Goal: Task Accomplishment & Management: Use online tool/utility

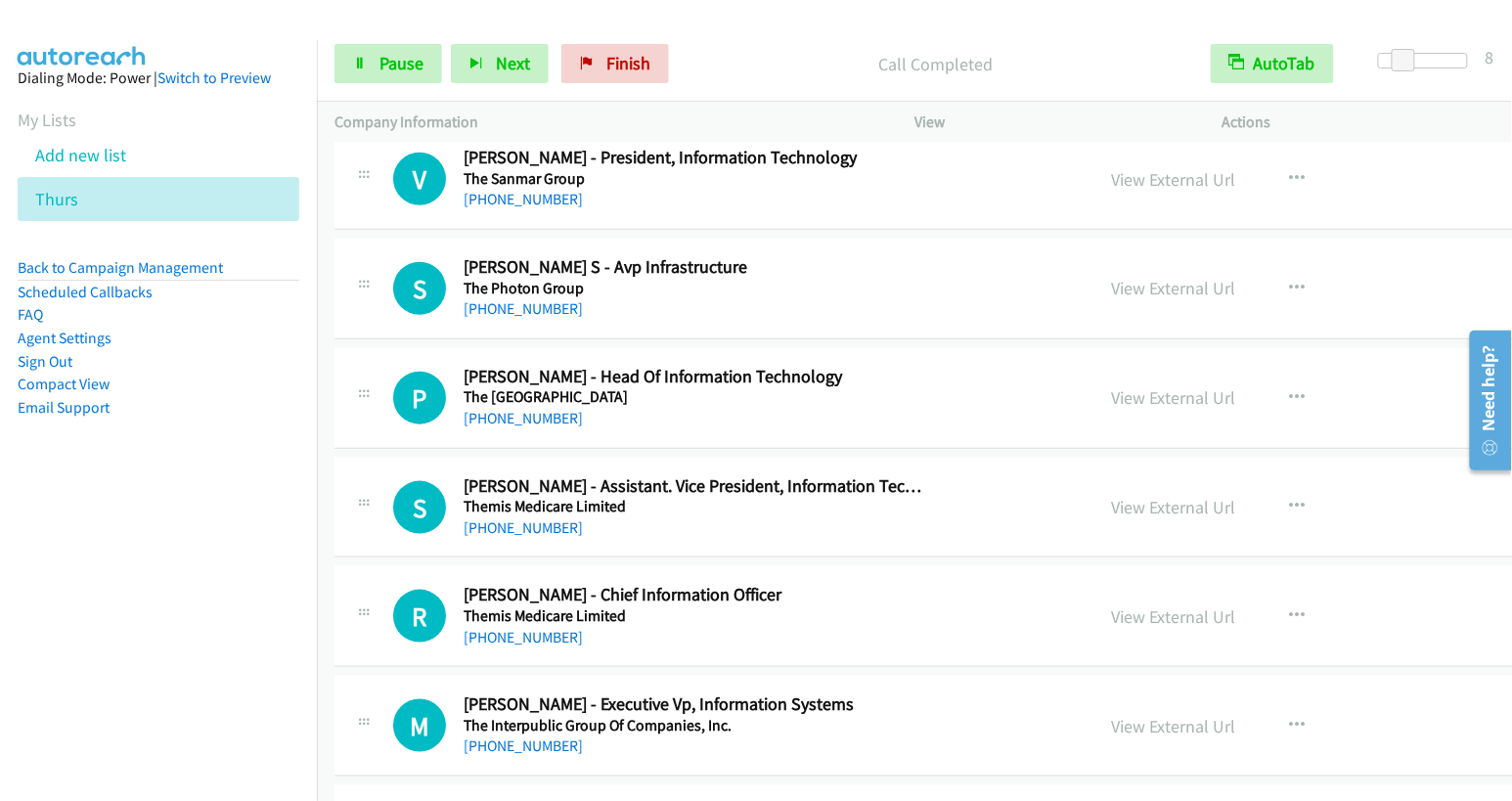
scroll to position [9175, 0]
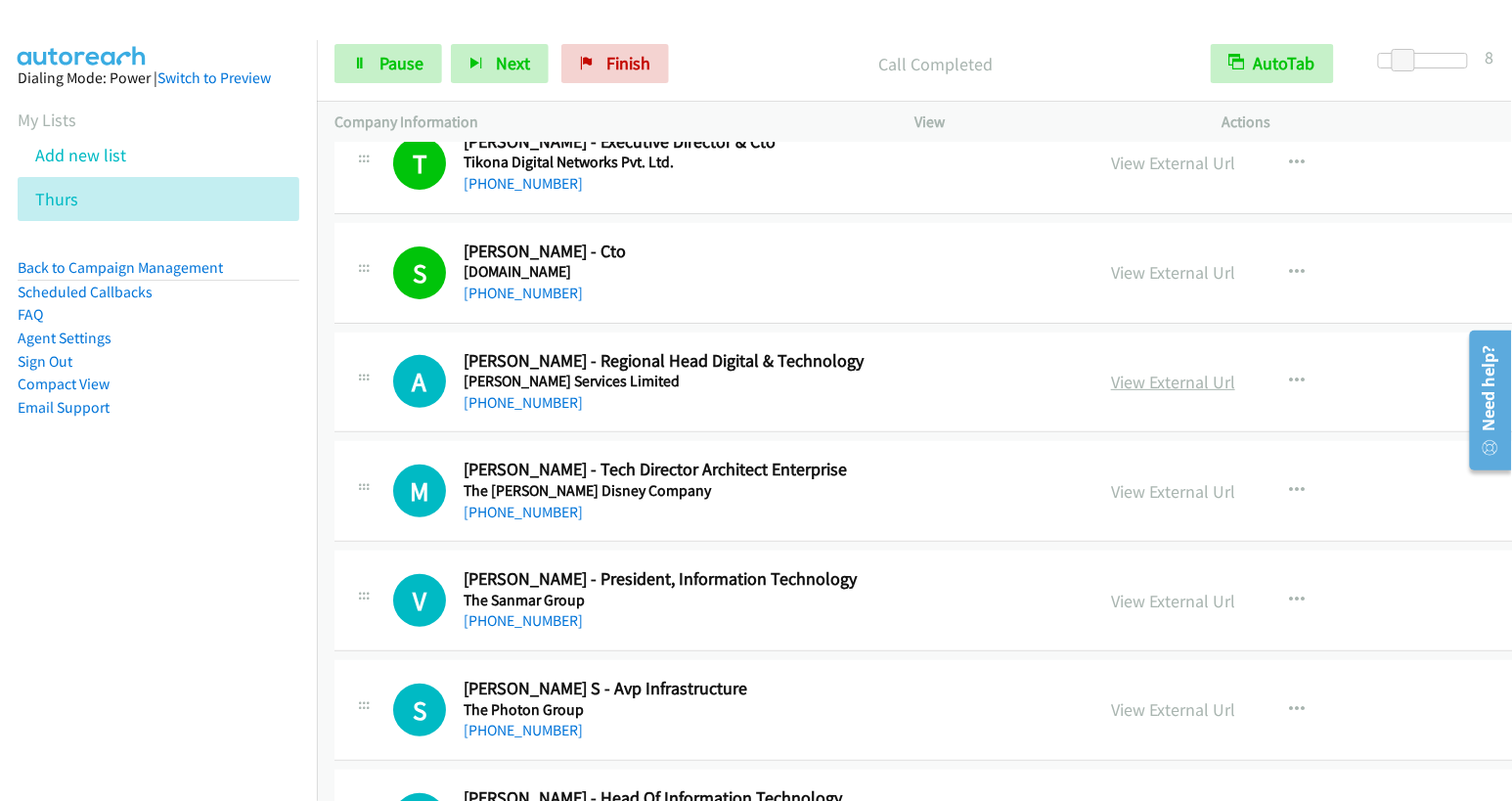
click at [1111, 371] on link "View External Url" at bounding box center [1173, 382] width 125 height 23
click at [375, 55] on link "Pause" at bounding box center [388, 63] width 108 height 39
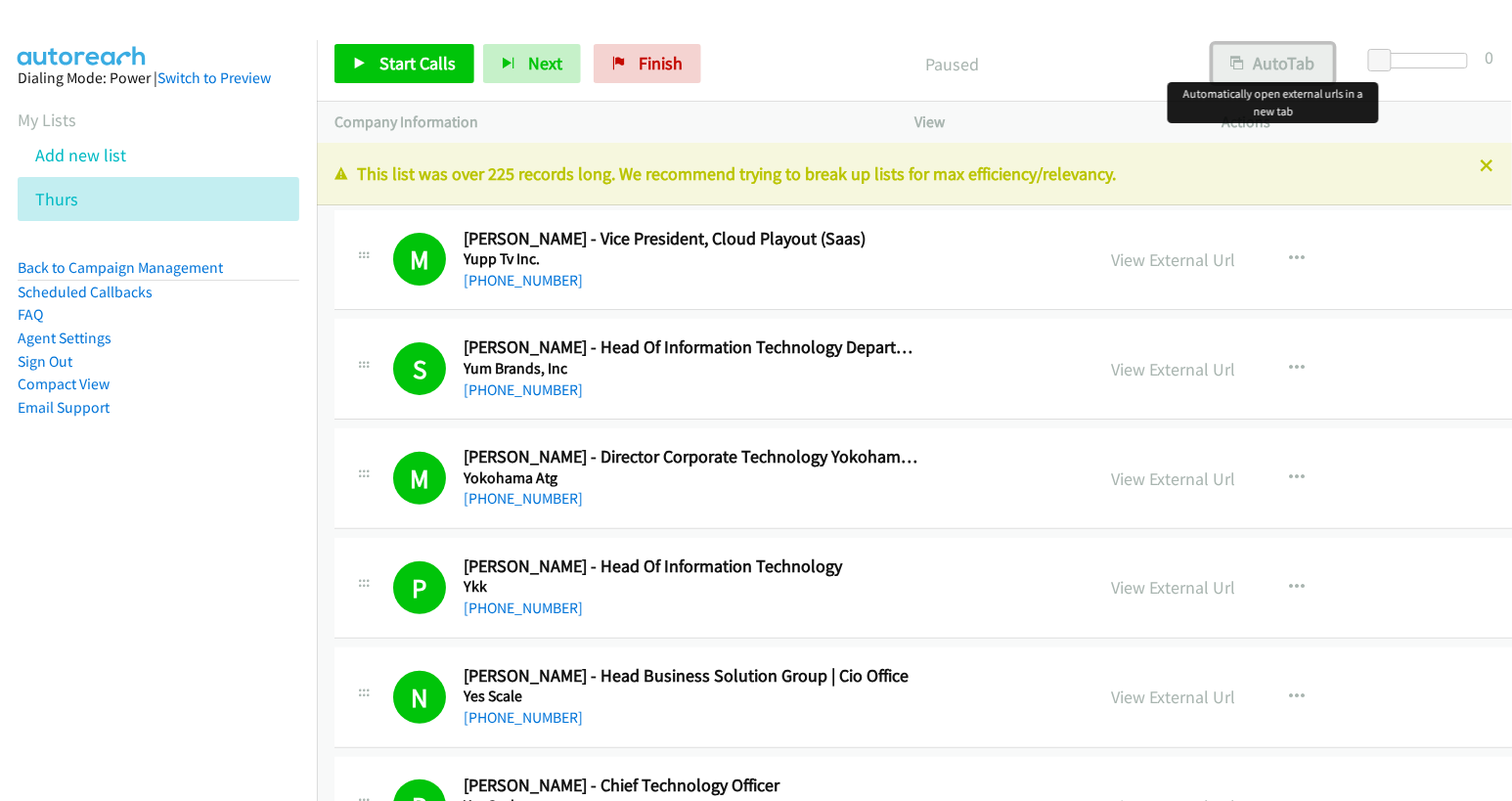
click at [1286, 58] on button "AutoTab" at bounding box center [1274, 63] width 122 height 39
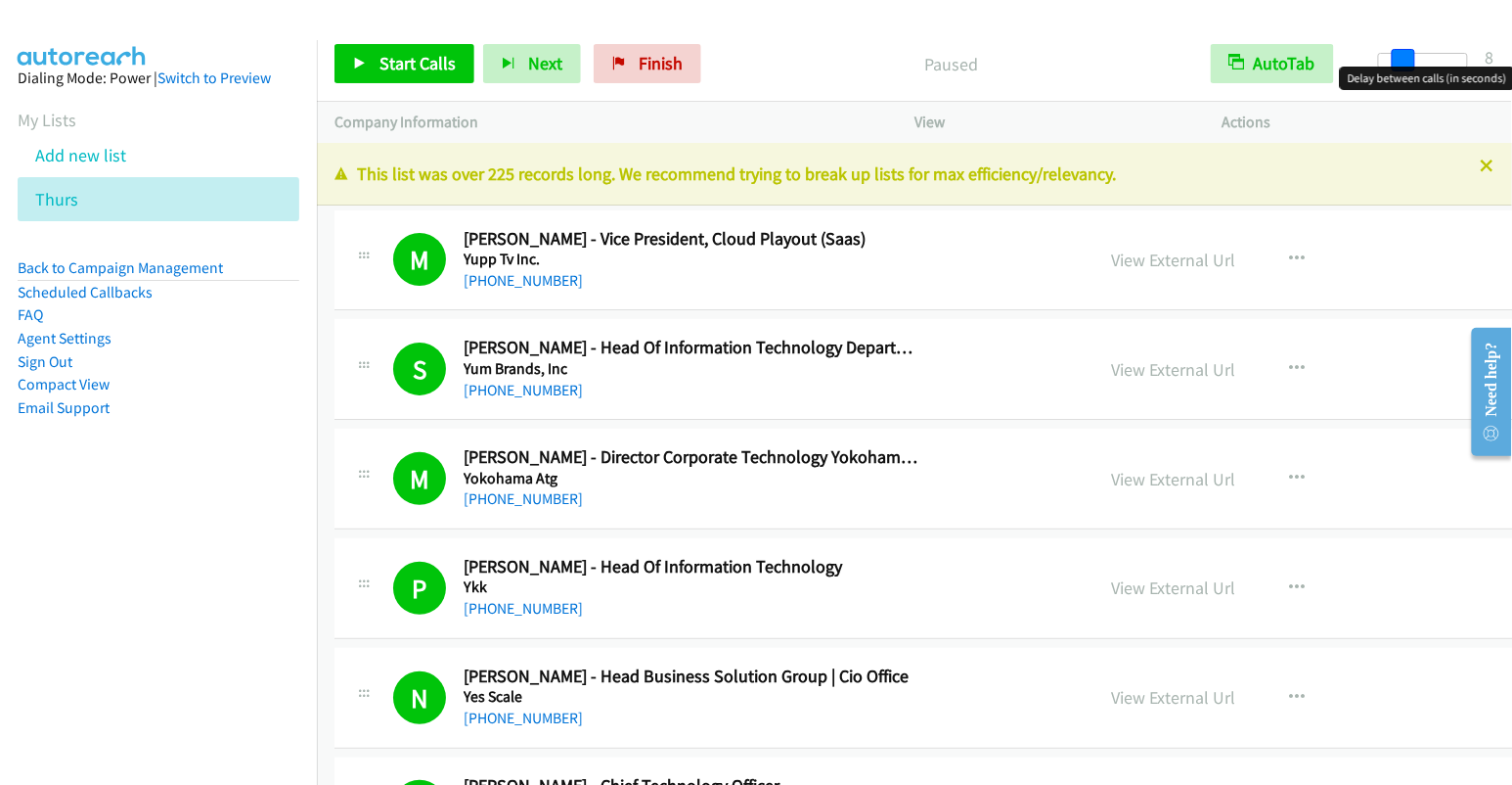
drag, startPoint x: 1378, startPoint y: 65, endPoint x: 1401, endPoint y: 71, distance: 23.8
click at [1401, 71] on body "Start Calls Pause Next Finish Paused AutoTab AutoTab 8 Company Information Info…" at bounding box center [756, 46] width 1512 height 93
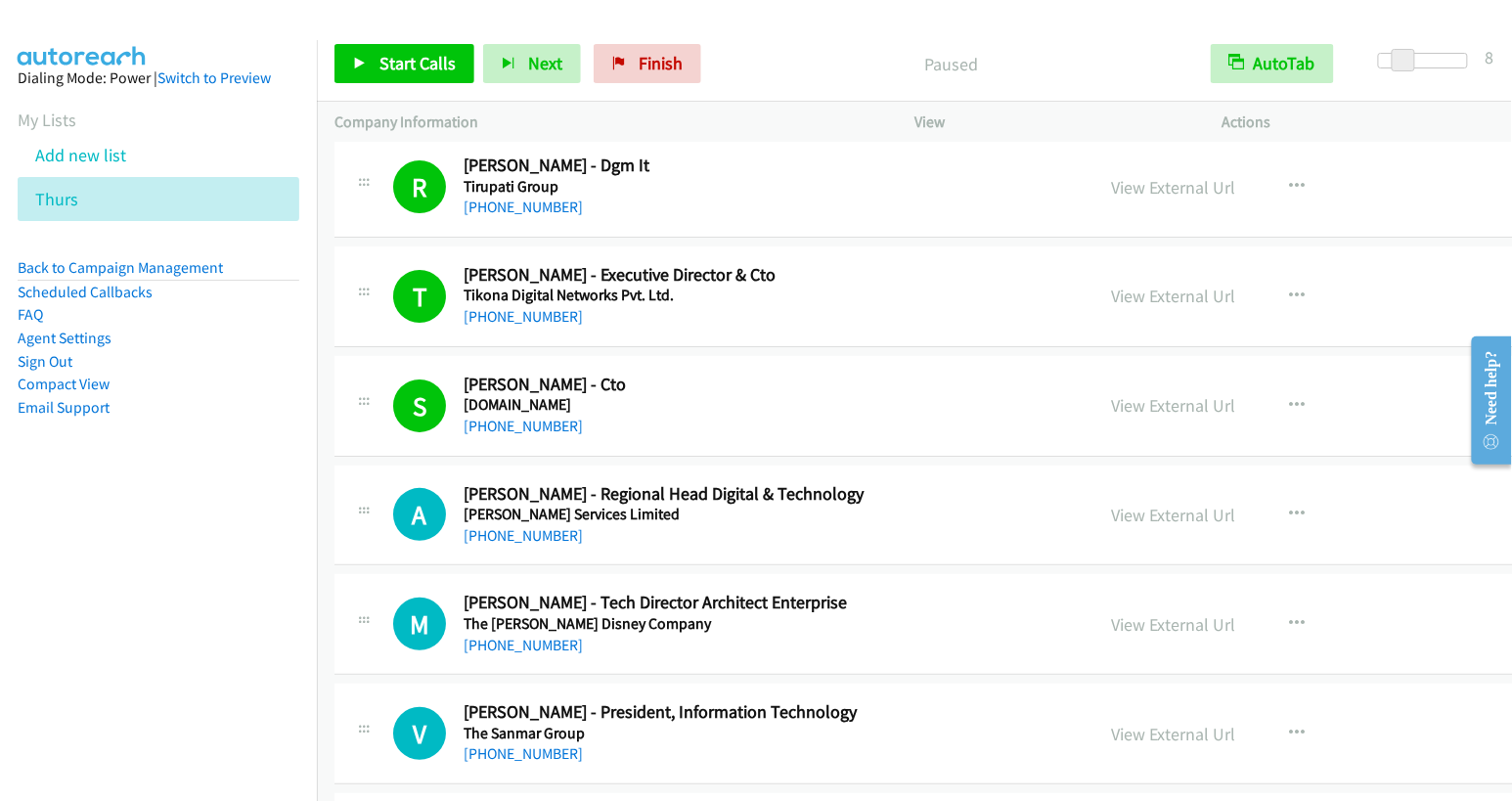
scroll to position [9209, 0]
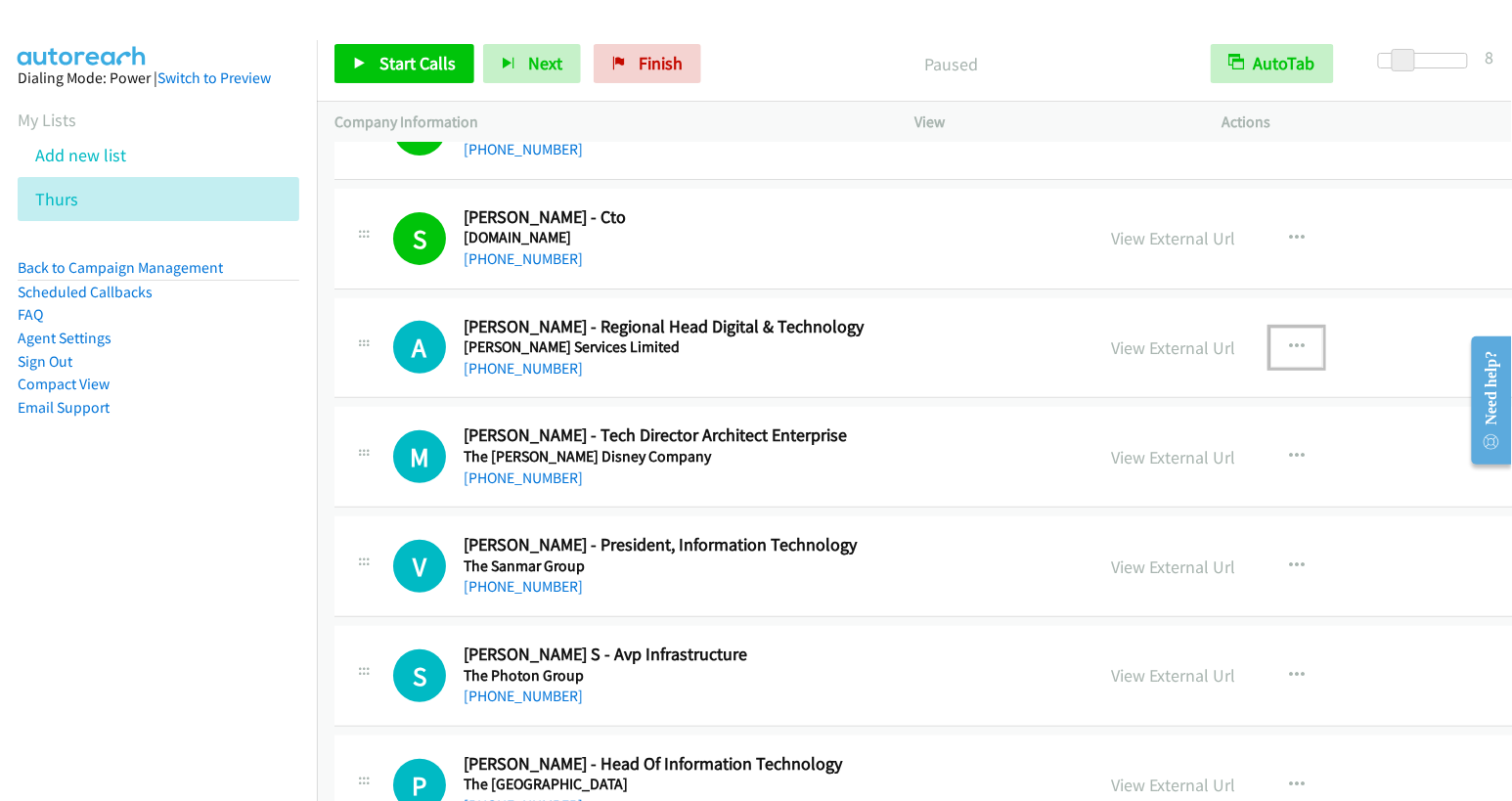
click at [1290, 339] on icon "button" at bounding box center [1298, 347] width 16 height 16
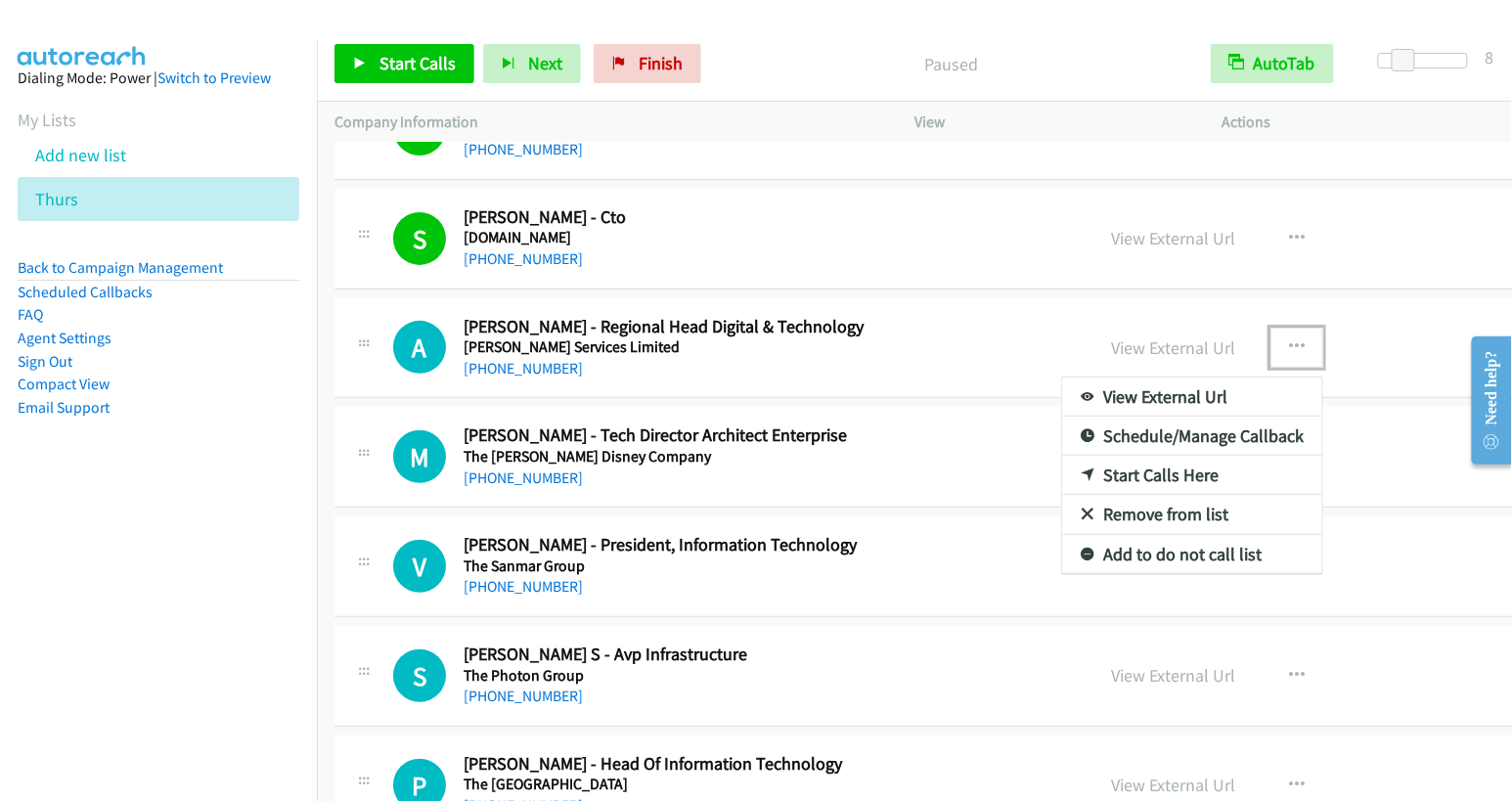
click at [1062, 456] on link "Start Calls Here" at bounding box center [1192, 475] width 260 height 39
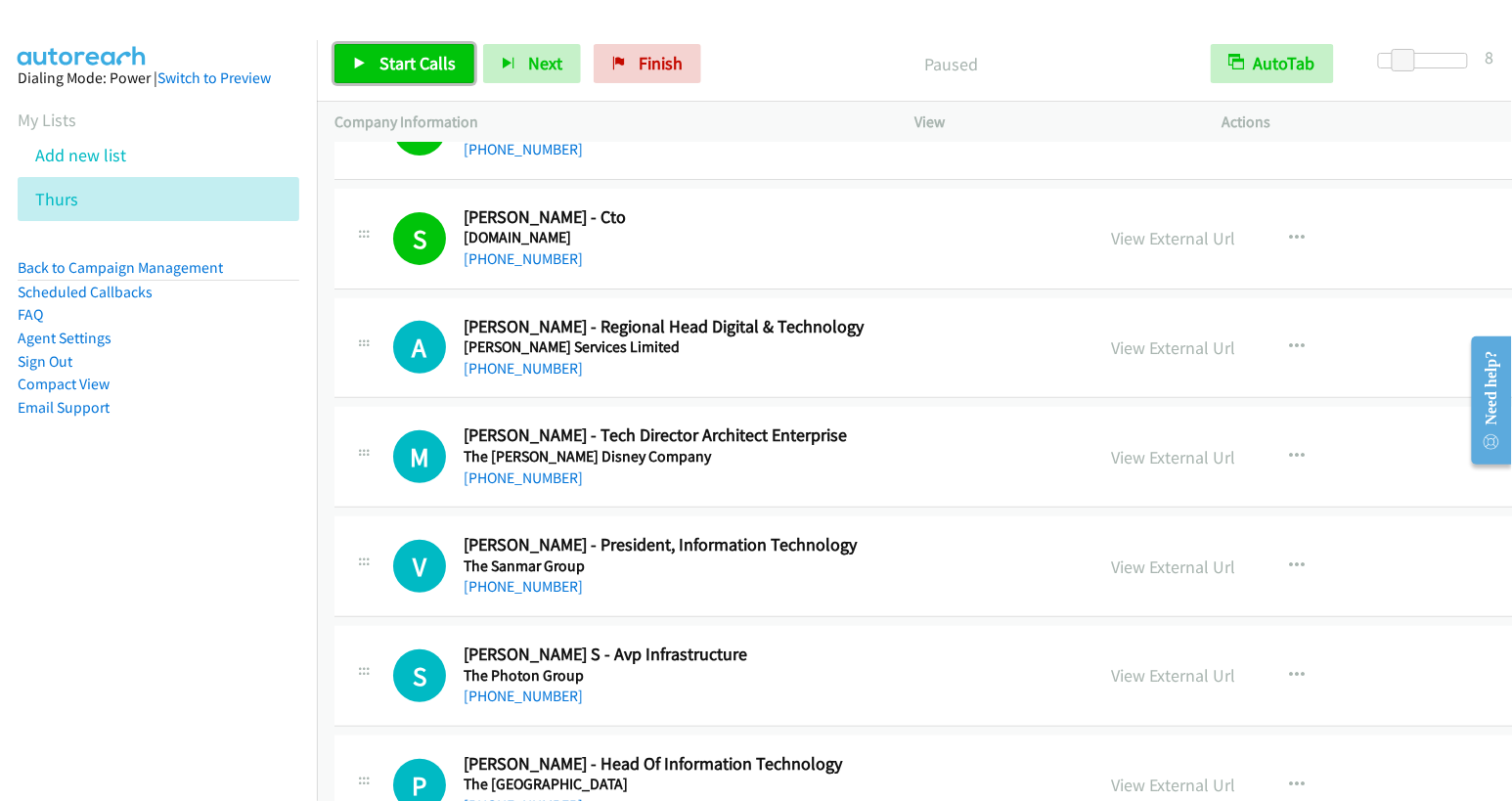
click at [430, 72] on span "Start Calls" at bounding box center [418, 63] width 76 height 23
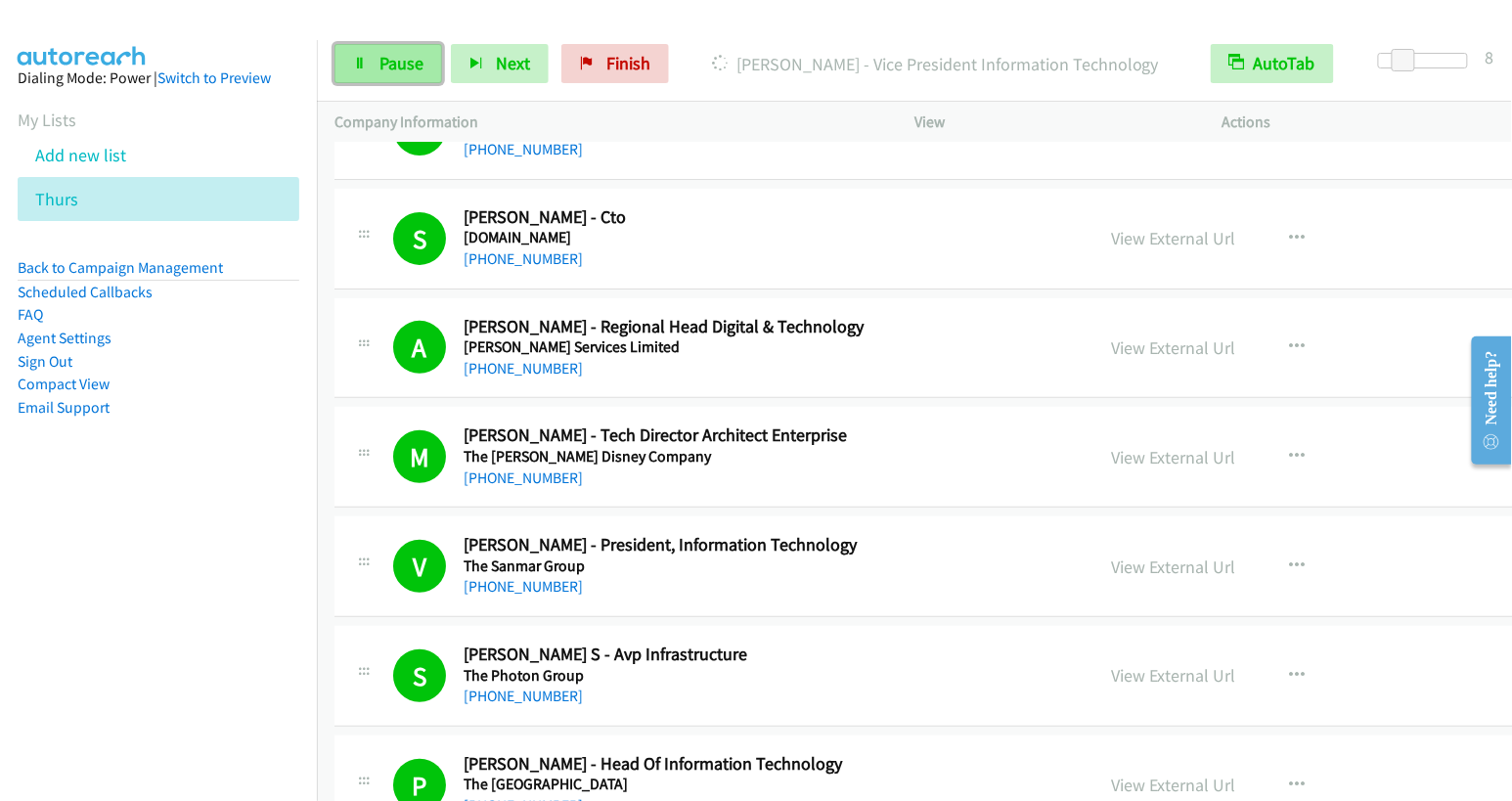
click at [388, 68] on span "Pause" at bounding box center [402, 63] width 44 height 23
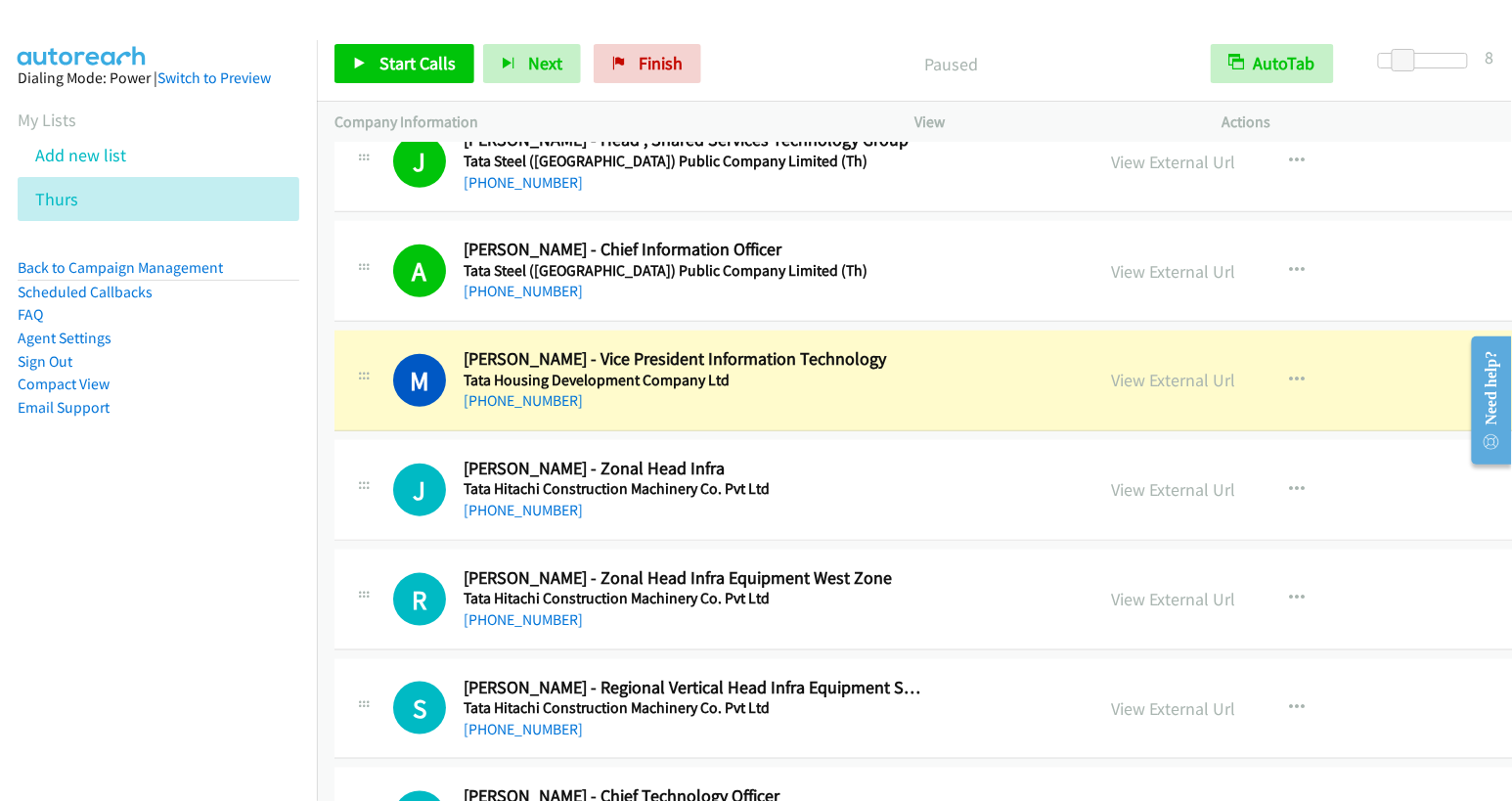
scroll to position [11804, 0]
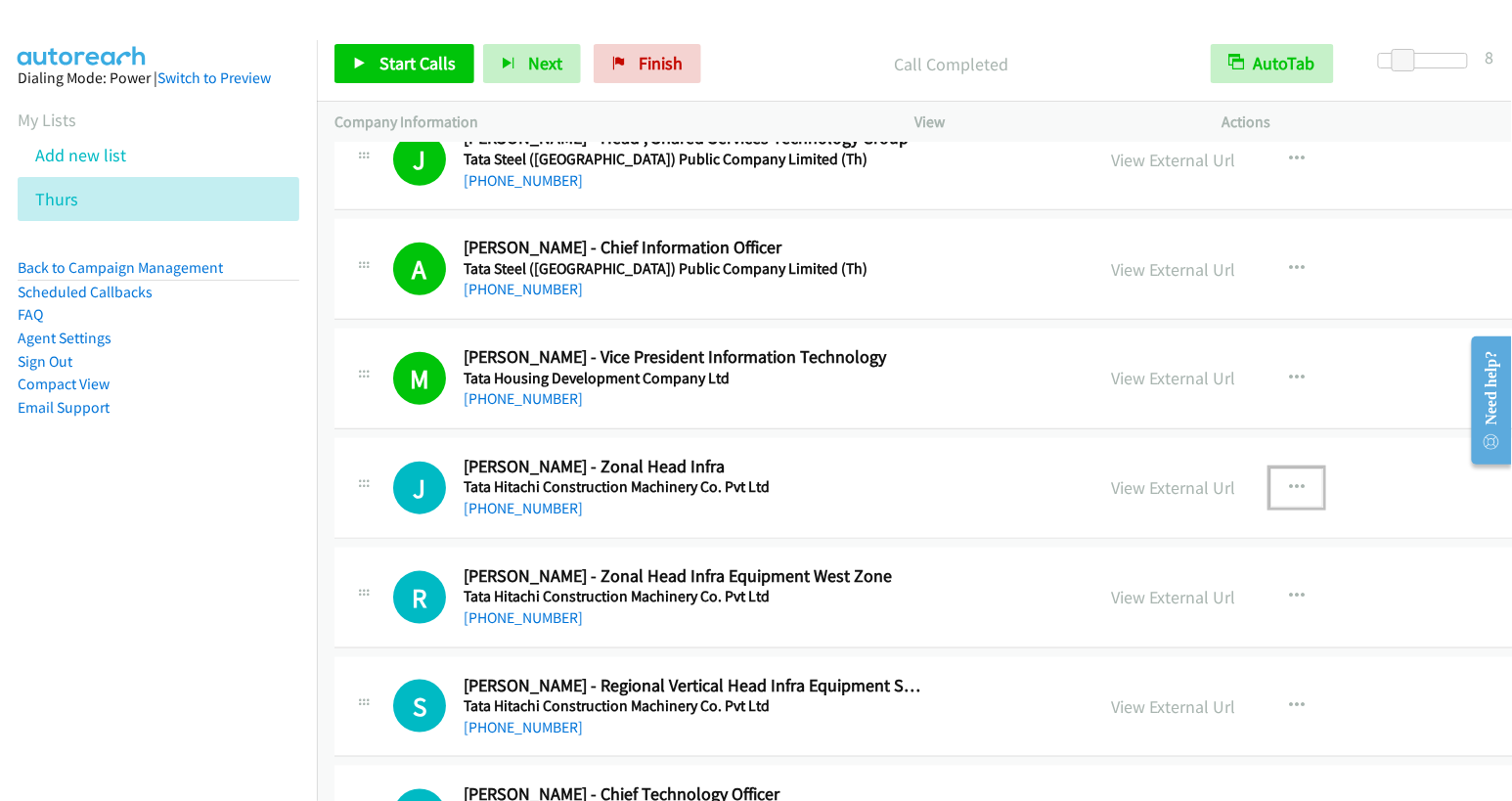
click at [1290, 481] on icon "button" at bounding box center [1298, 489] width 16 height 16
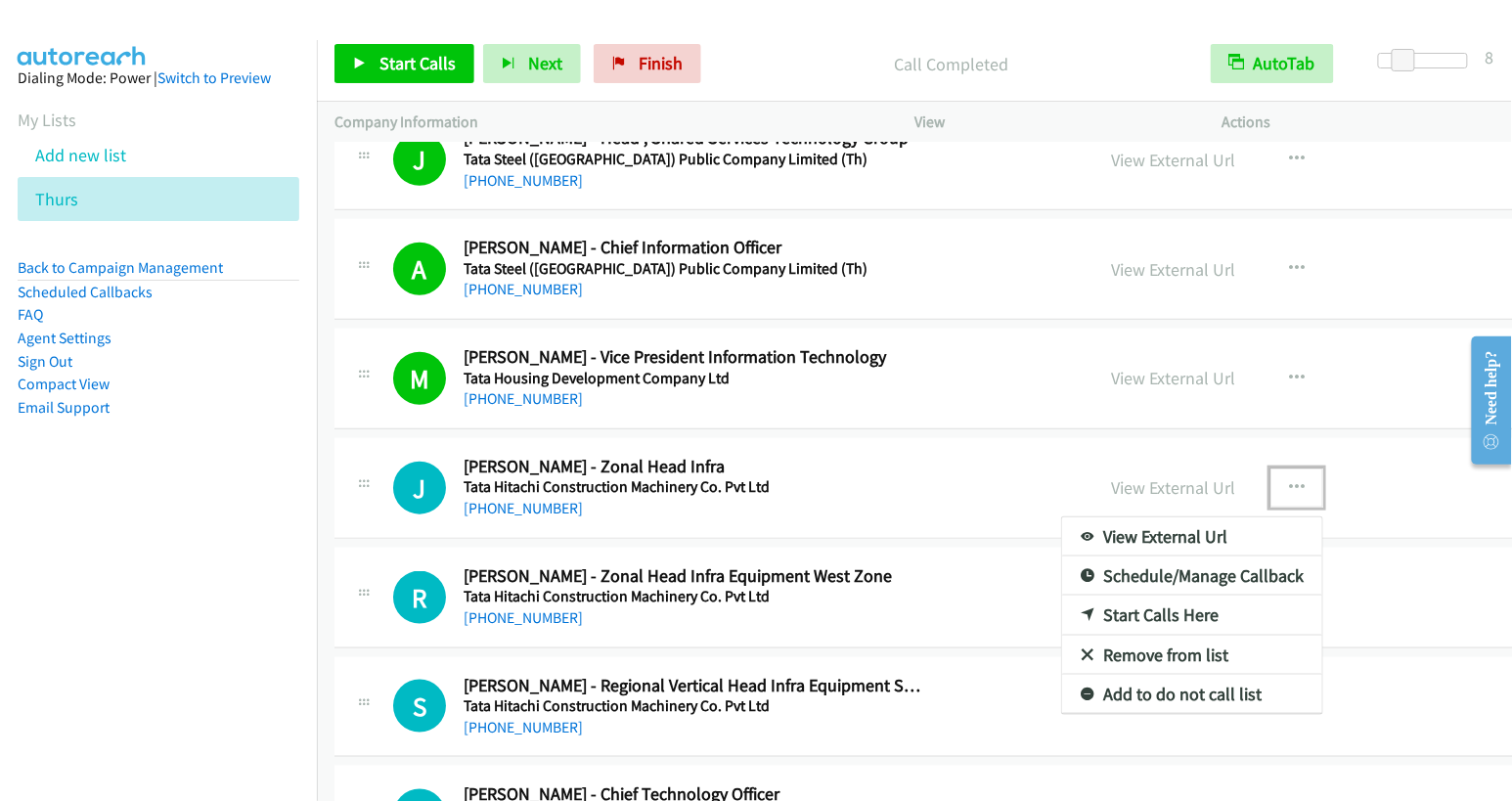
click at [1062, 596] on link "Start Calls Here" at bounding box center [1192, 614] width 260 height 39
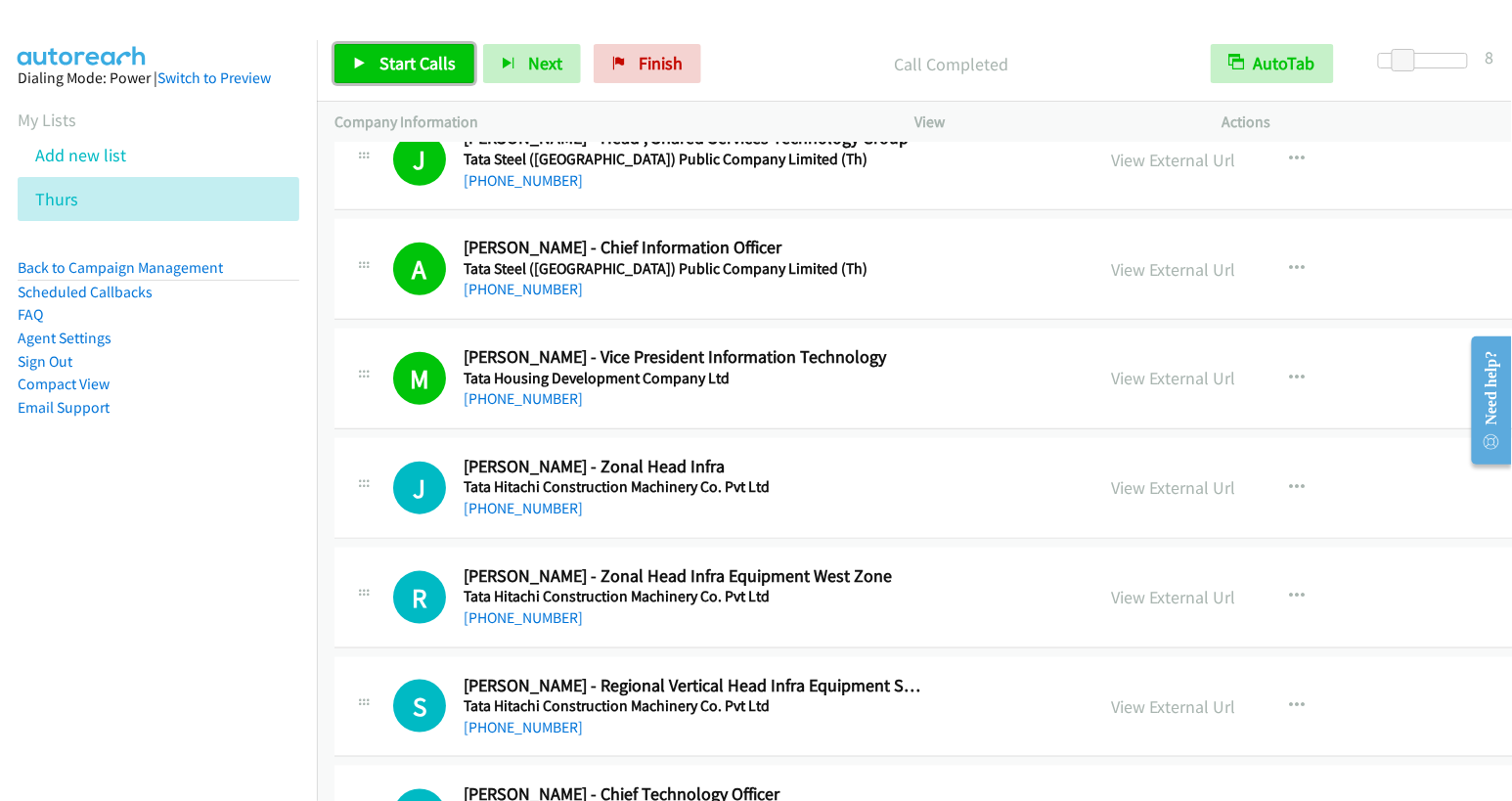
click at [400, 61] on span "Start Calls" at bounding box center [418, 63] width 76 height 23
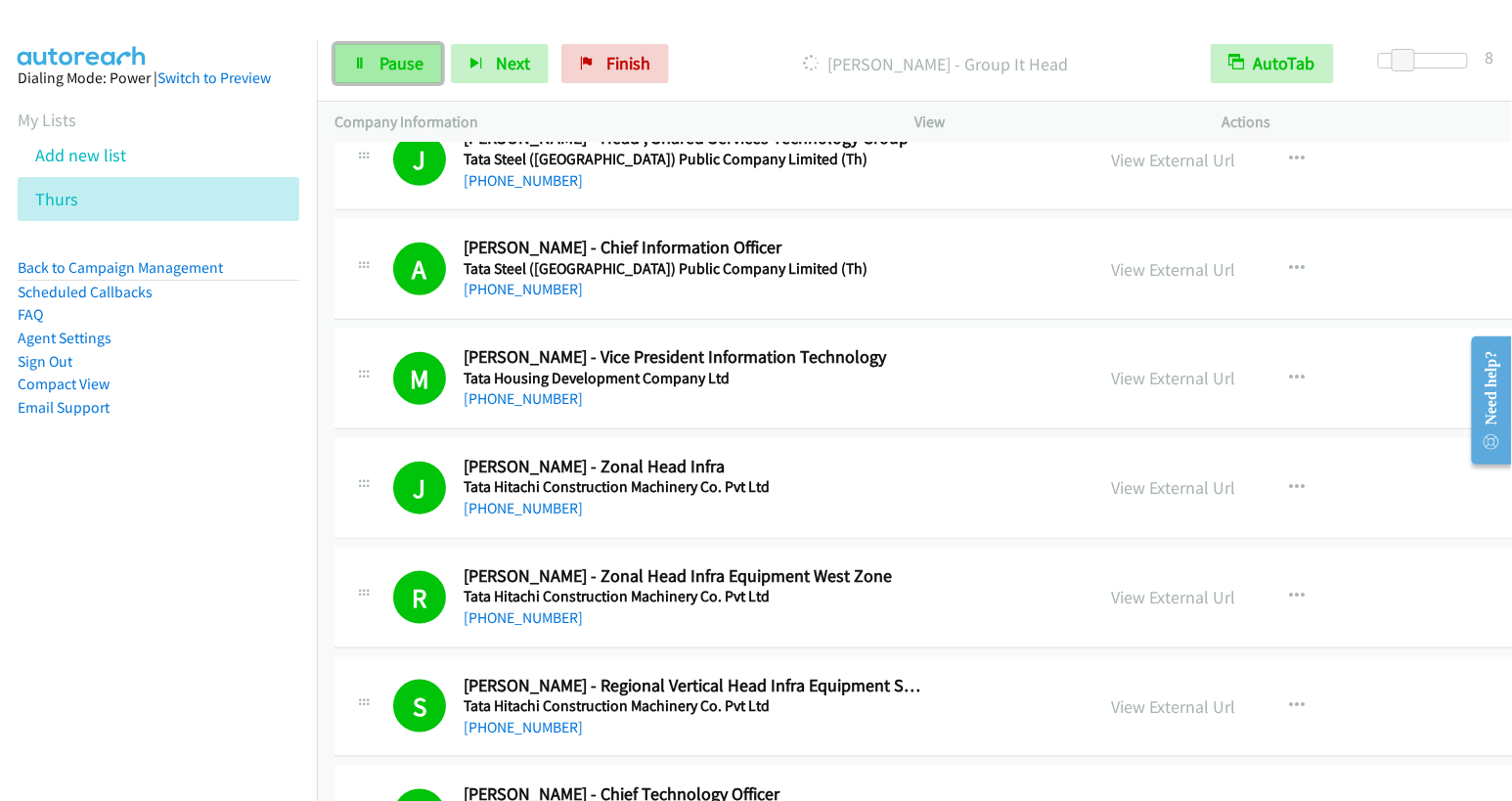
click at [383, 71] on span "Pause" at bounding box center [402, 63] width 44 height 23
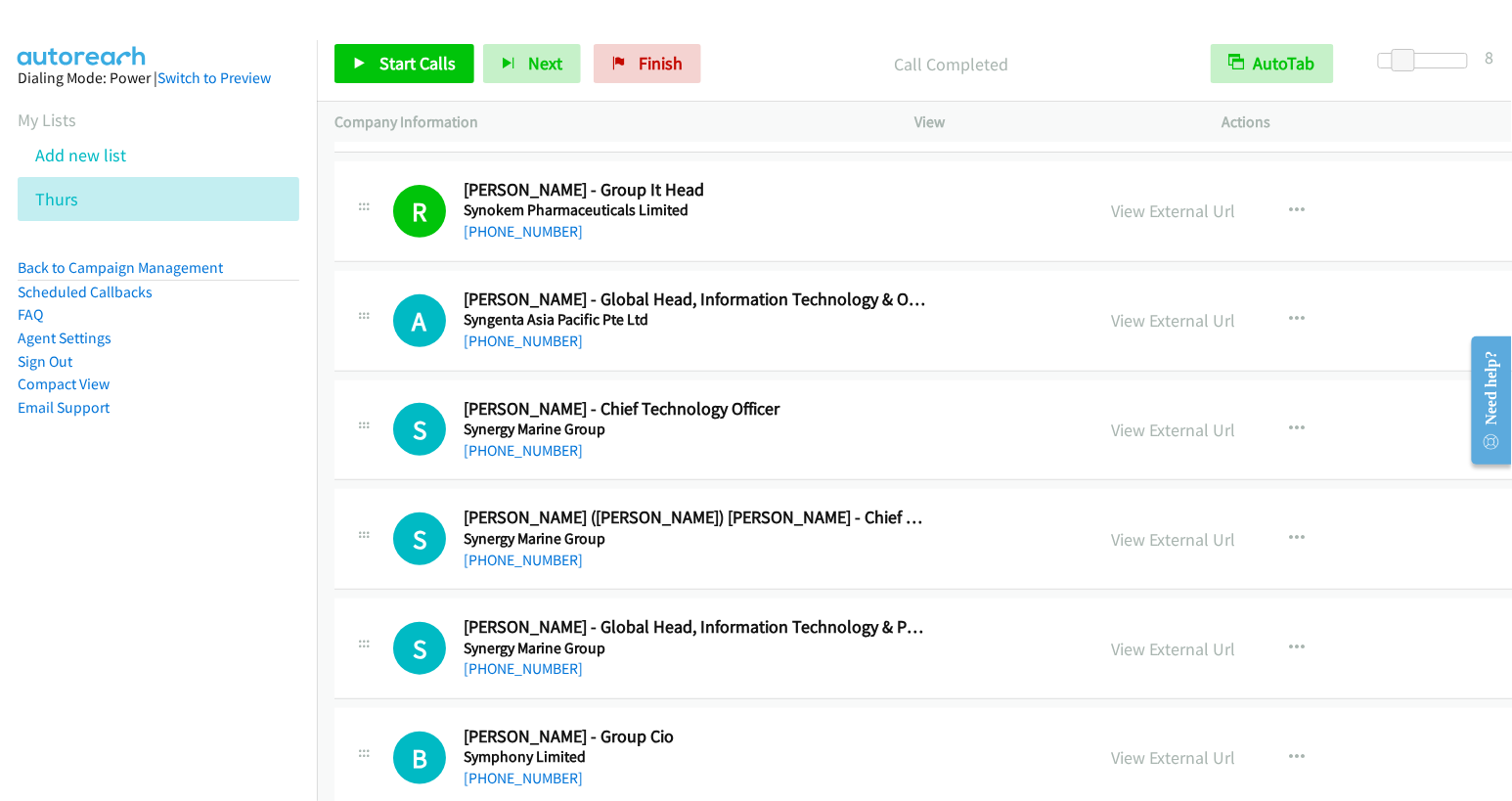
scroll to position [13834, 0]
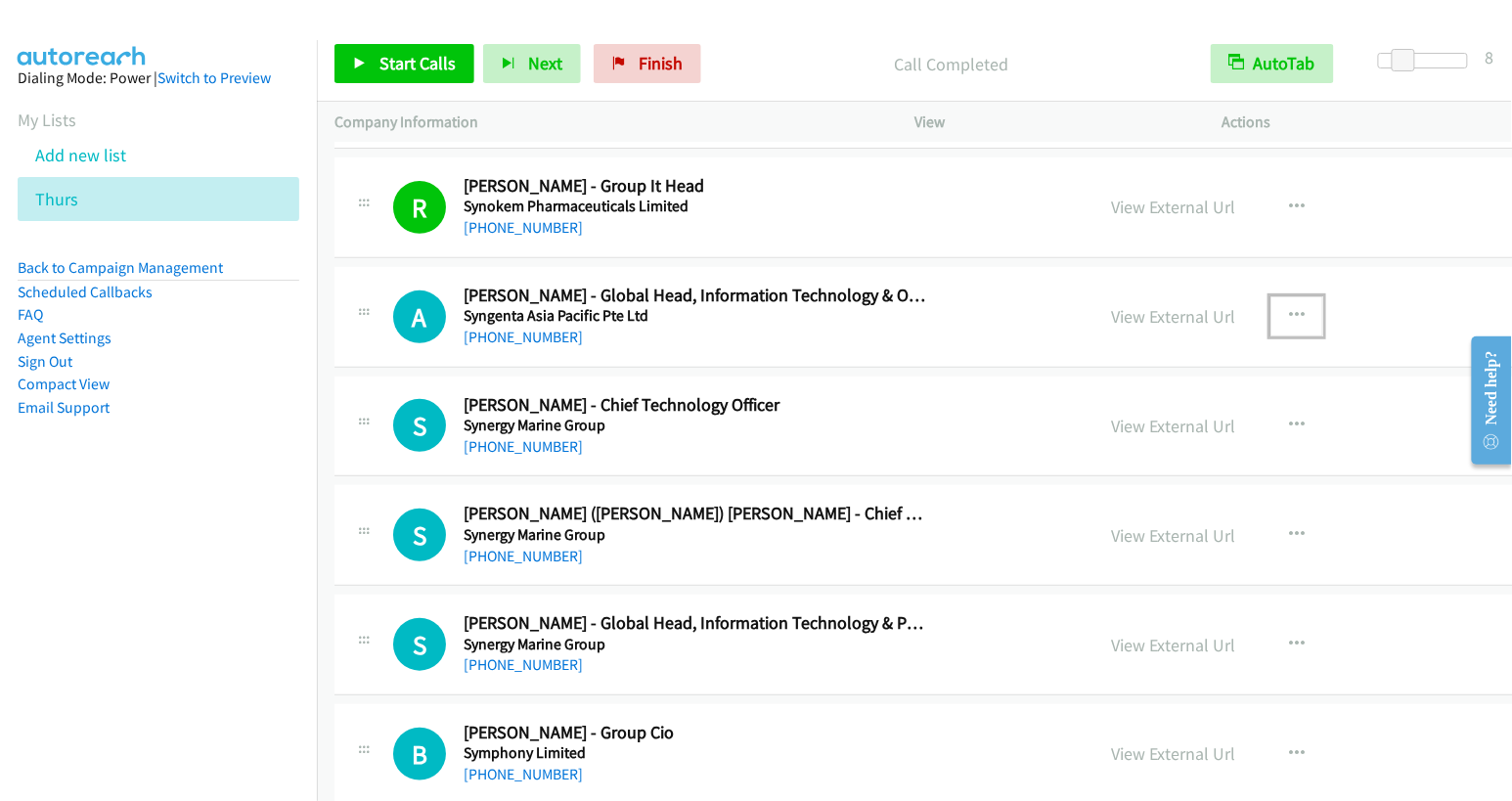
click at [1271, 296] on button "button" at bounding box center [1297, 315] width 53 height 39
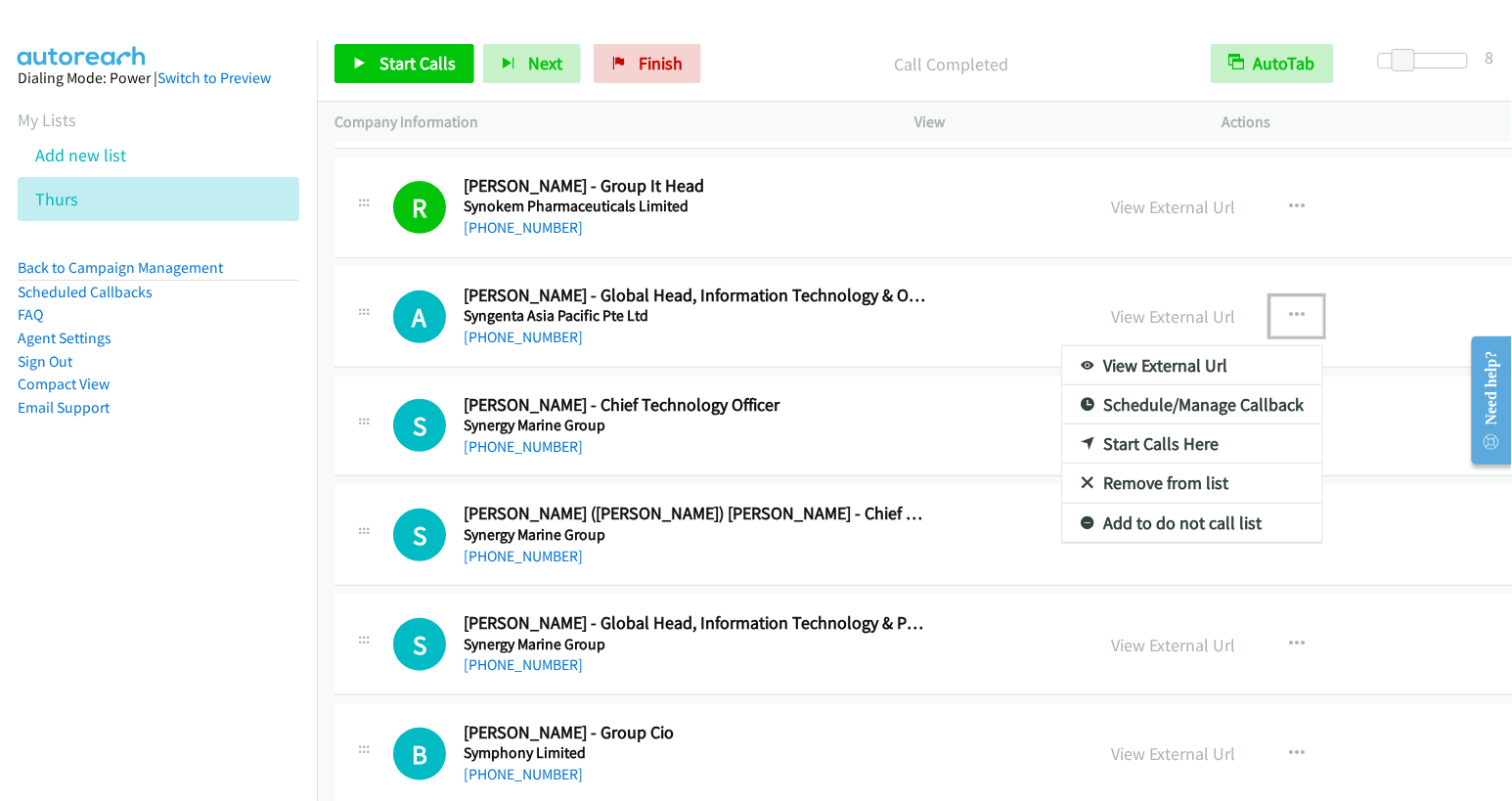
click at [1062, 425] on link "Start Calls Here" at bounding box center [1192, 444] width 260 height 39
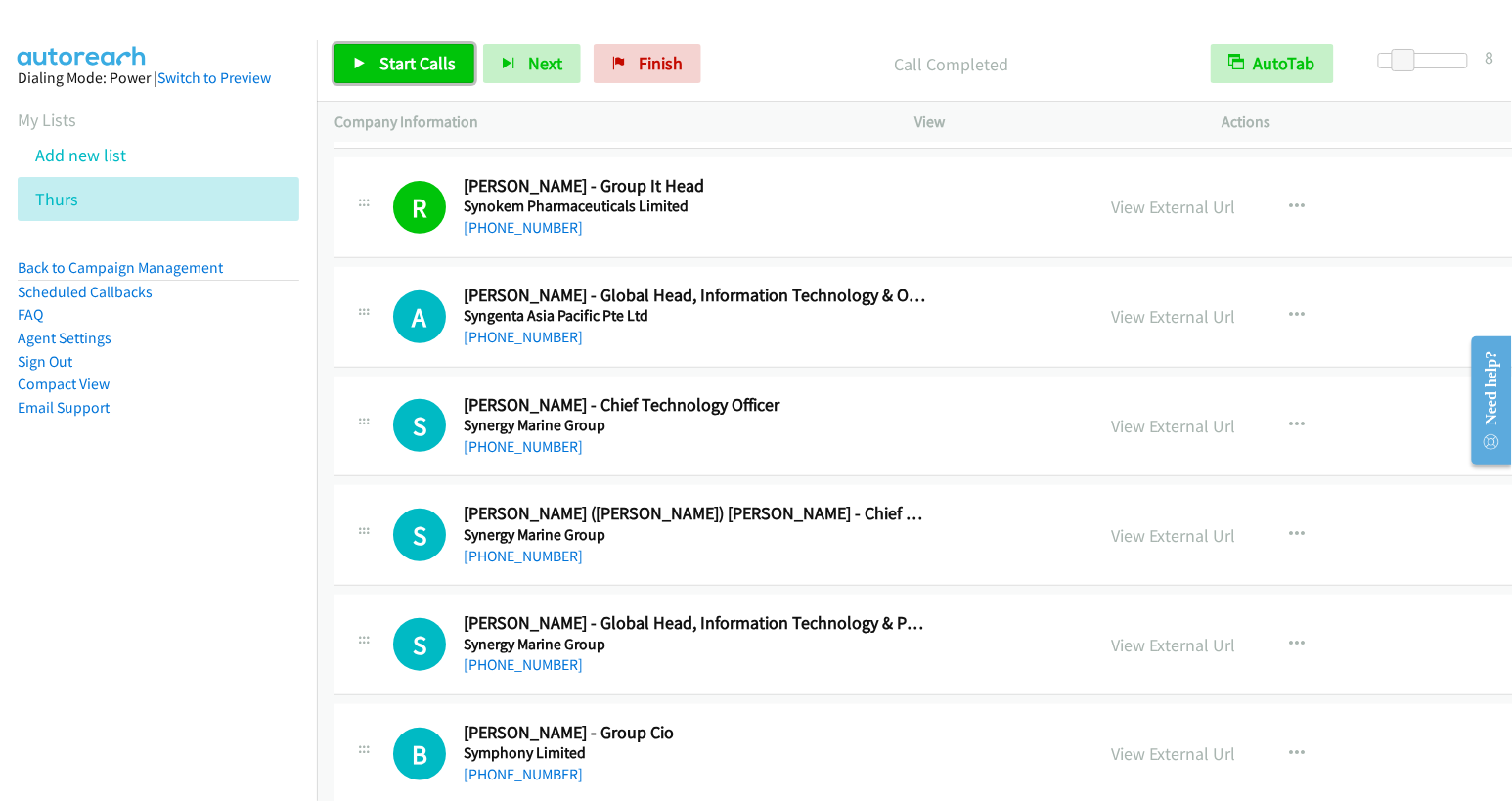
click at [416, 63] on span "Start Calls" at bounding box center [418, 63] width 76 height 23
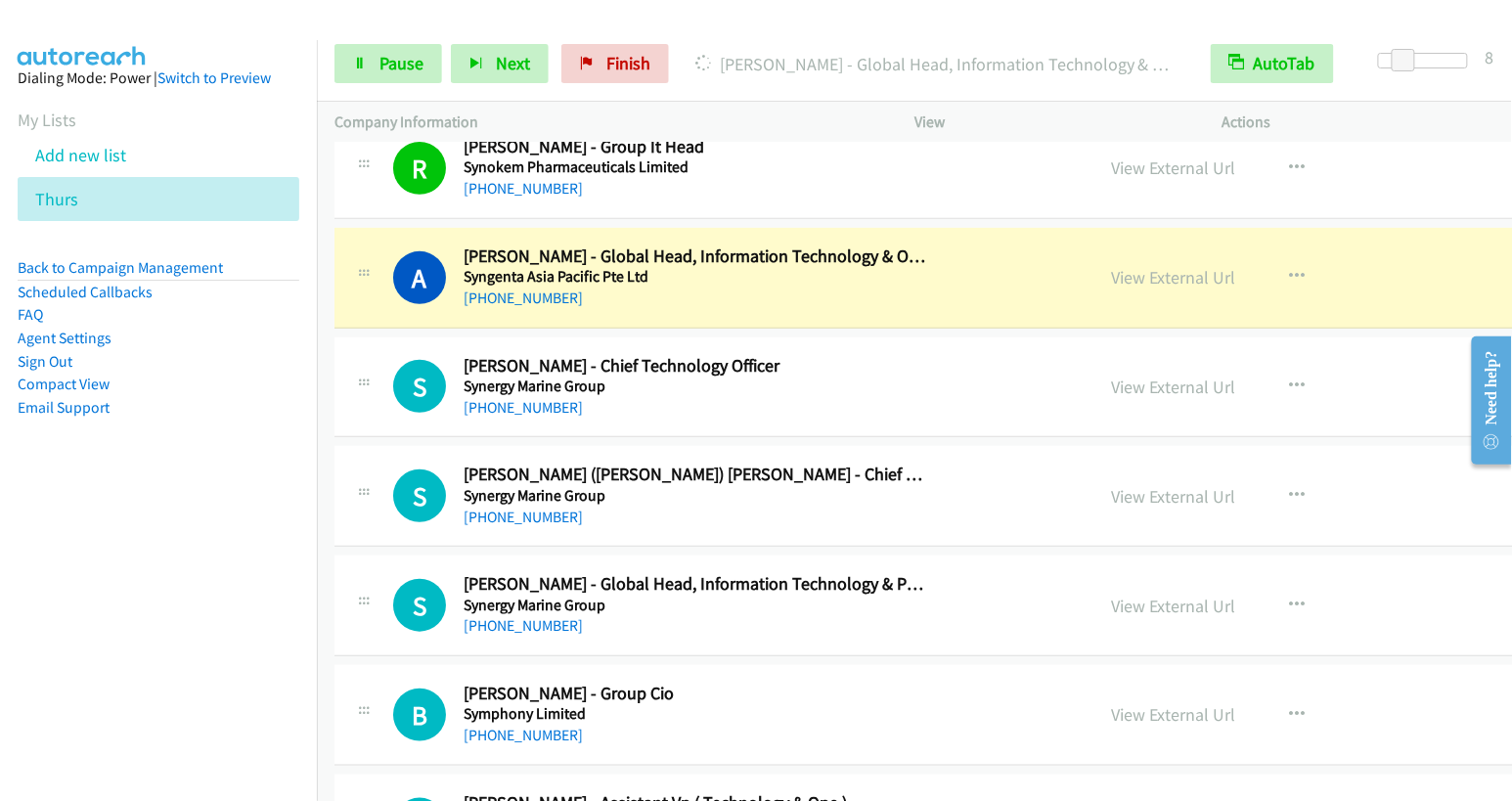
scroll to position [13874, 0]
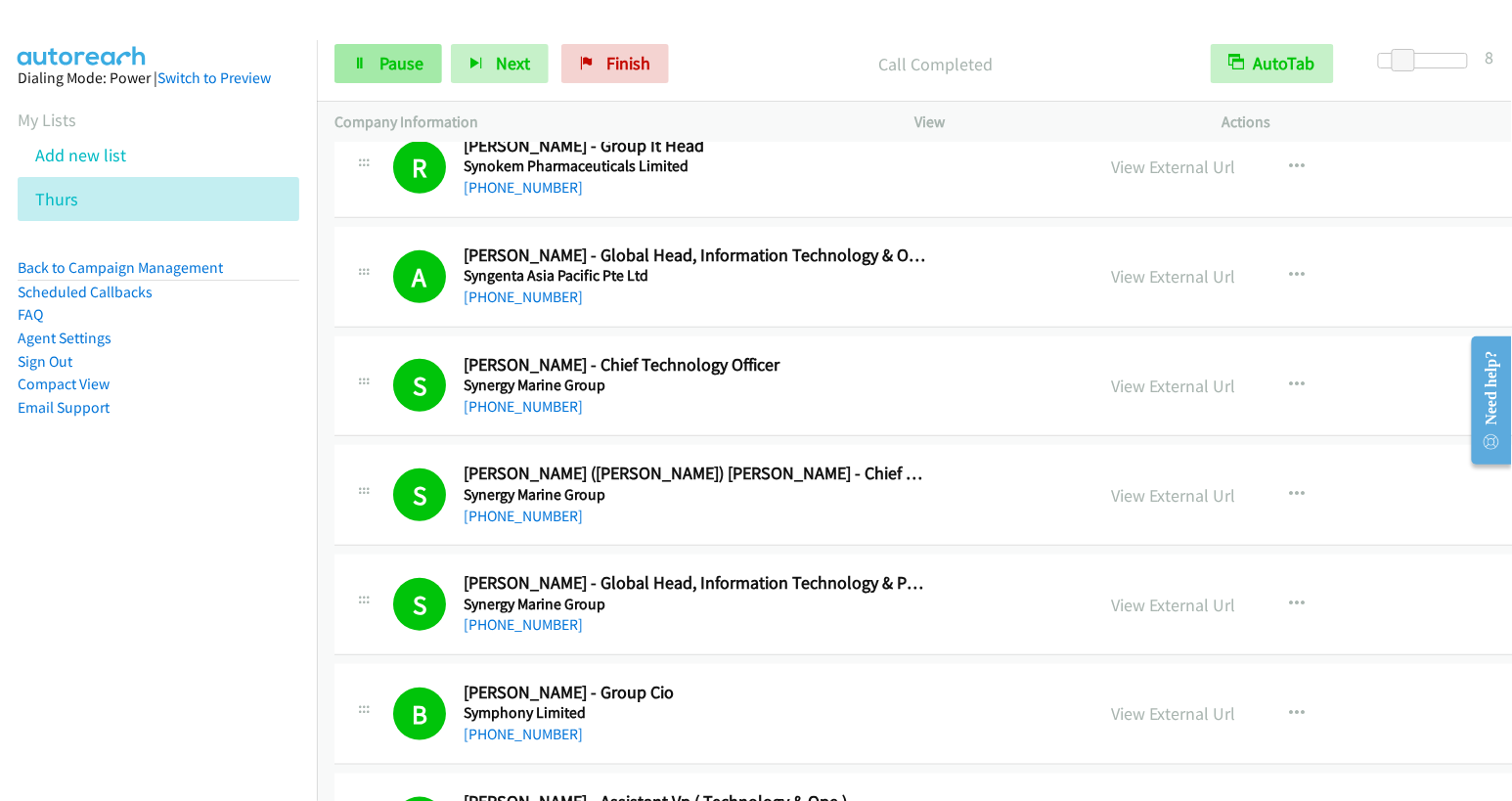
click at [381, 71] on span "Pause" at bounding box center [402, 63] width 44 height 23
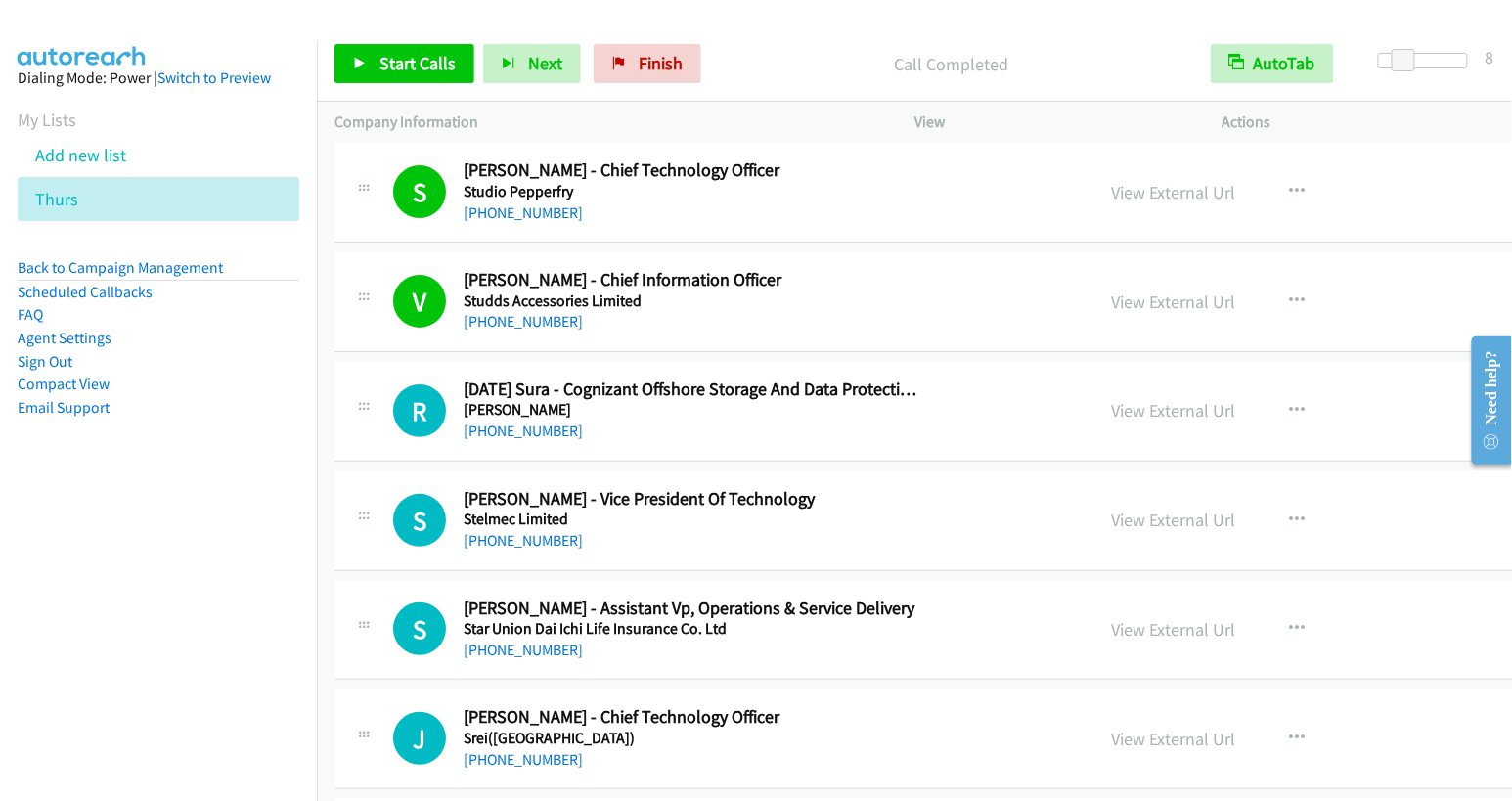
scroll to position [15957, 0]
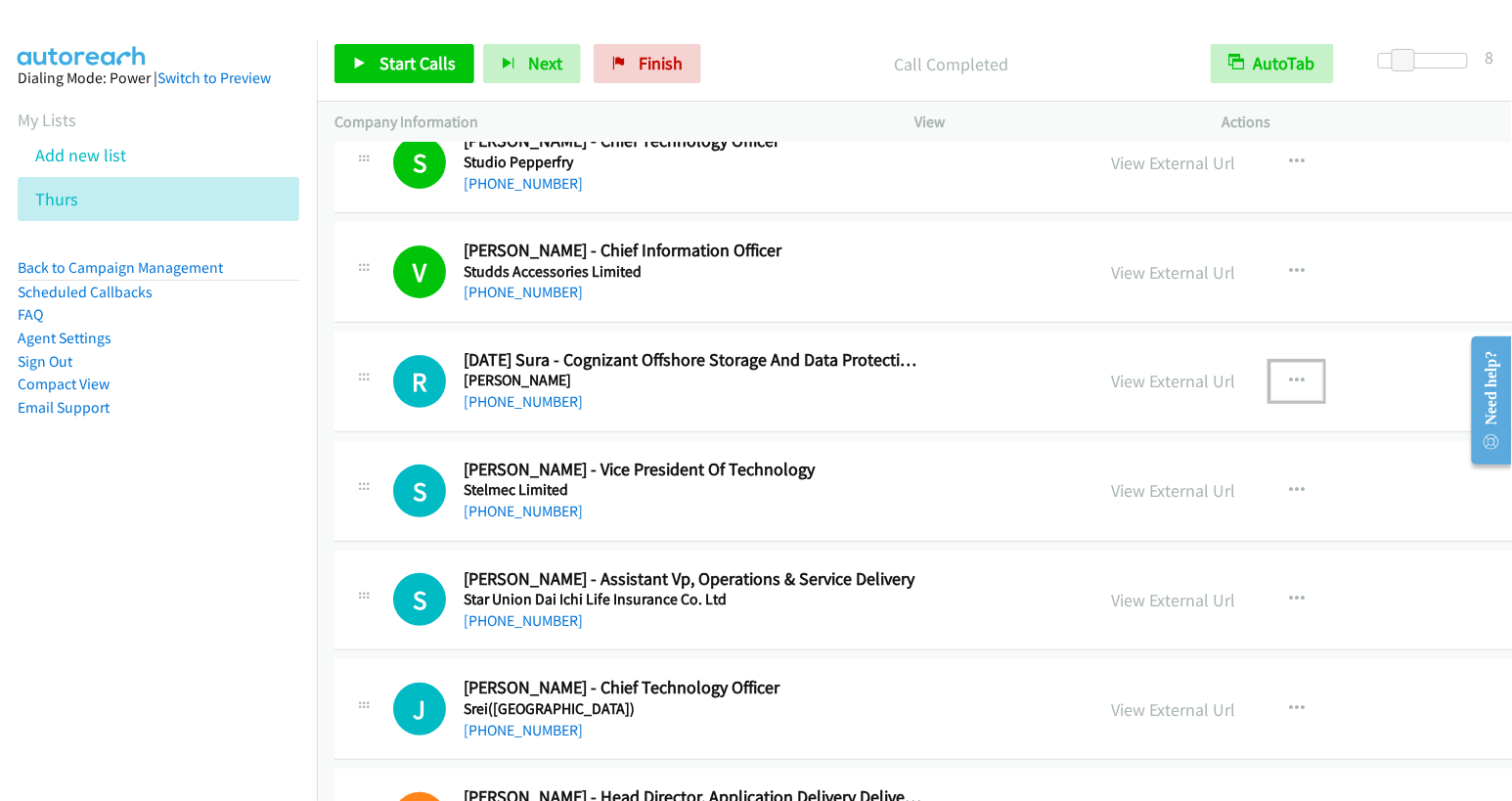
click at [1290, 374] on icon "button" at bounding box center [1298, 382] width 16 height 16
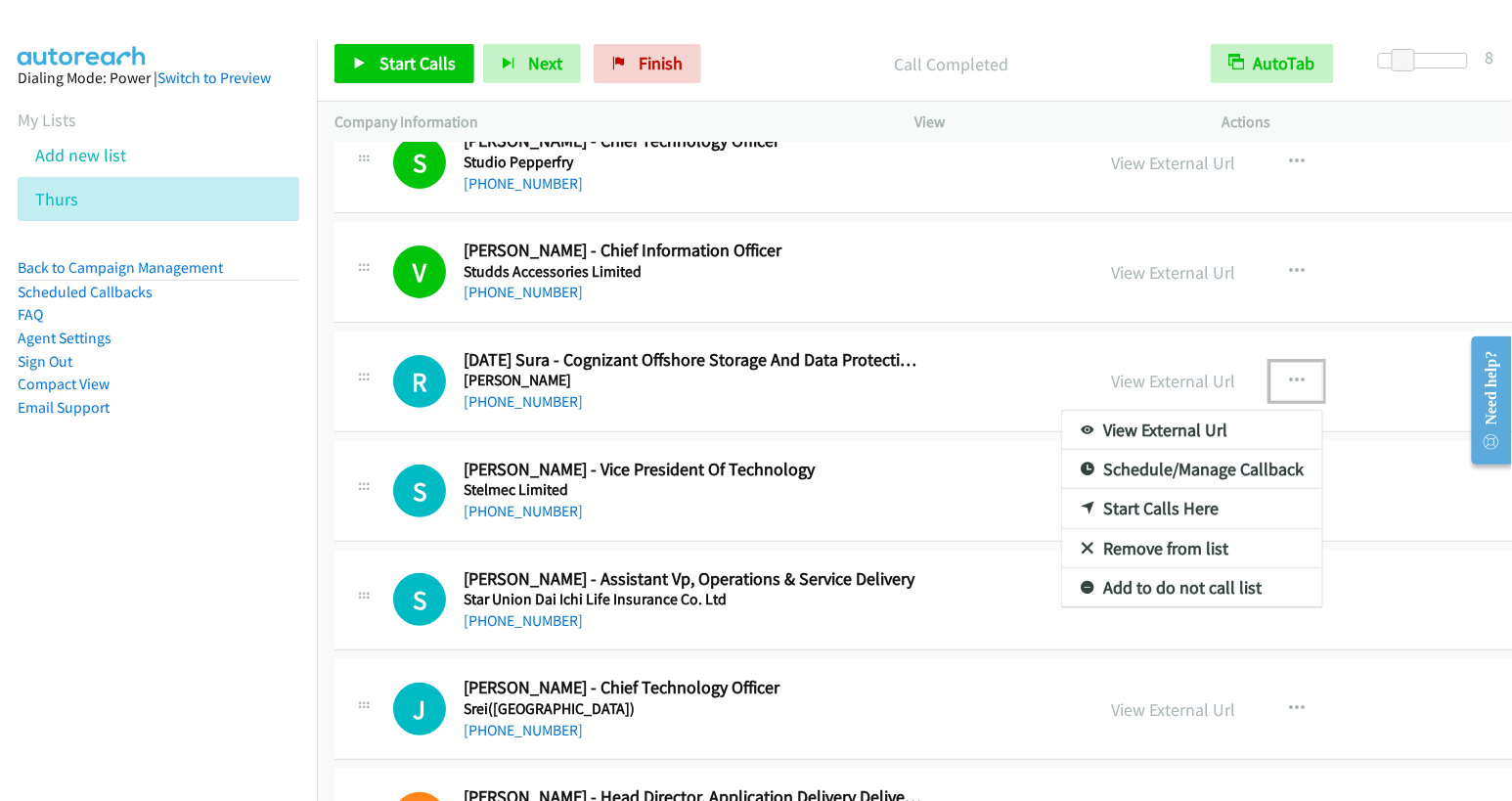
click at [1062, 489] on link "Start Calls Here" at bounding box center [1192, 508] width 260 height 39
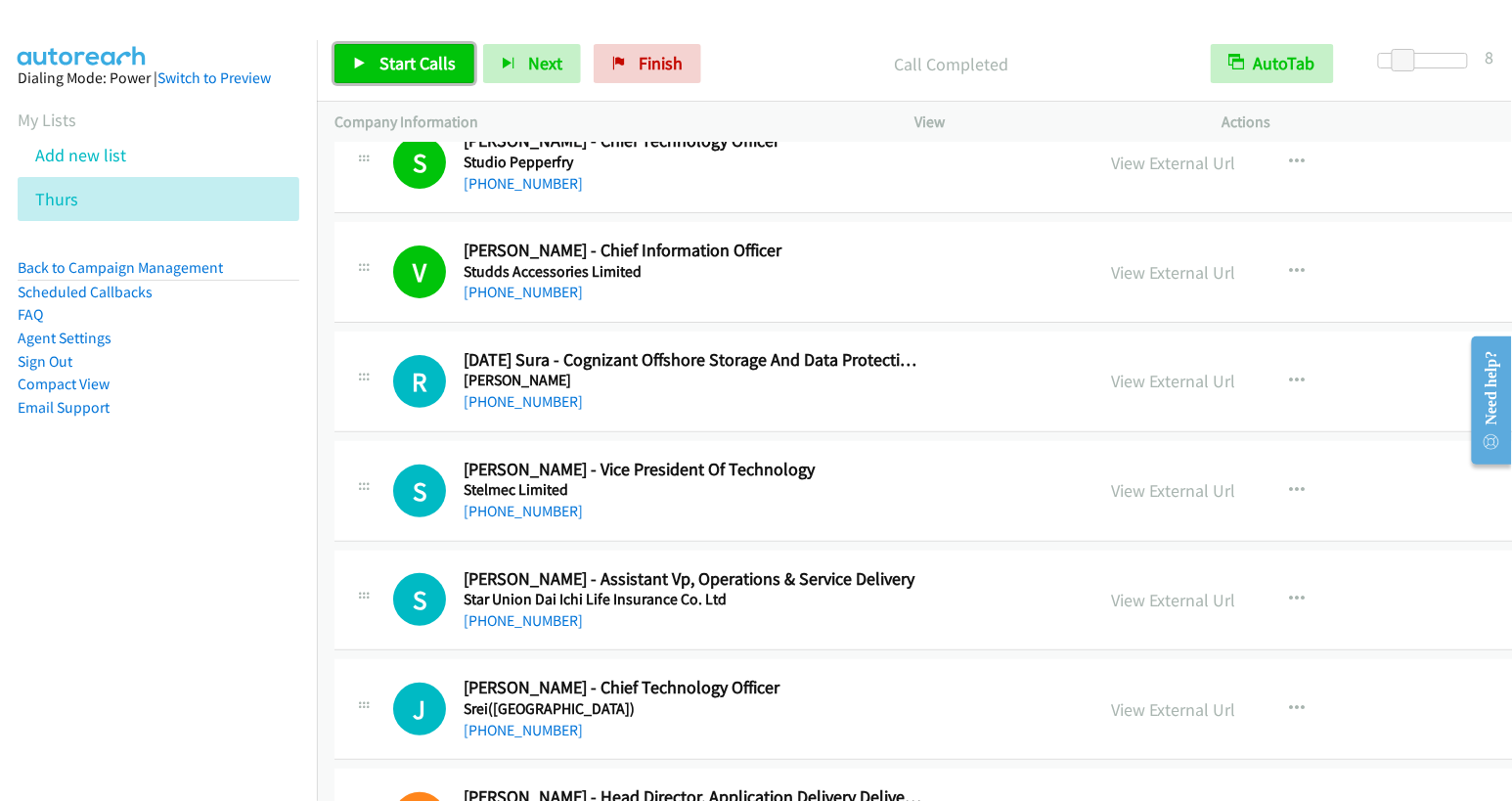
click at [392, 56] on span "Start Calls" at bounding box center [418, 63] width 76 height 23
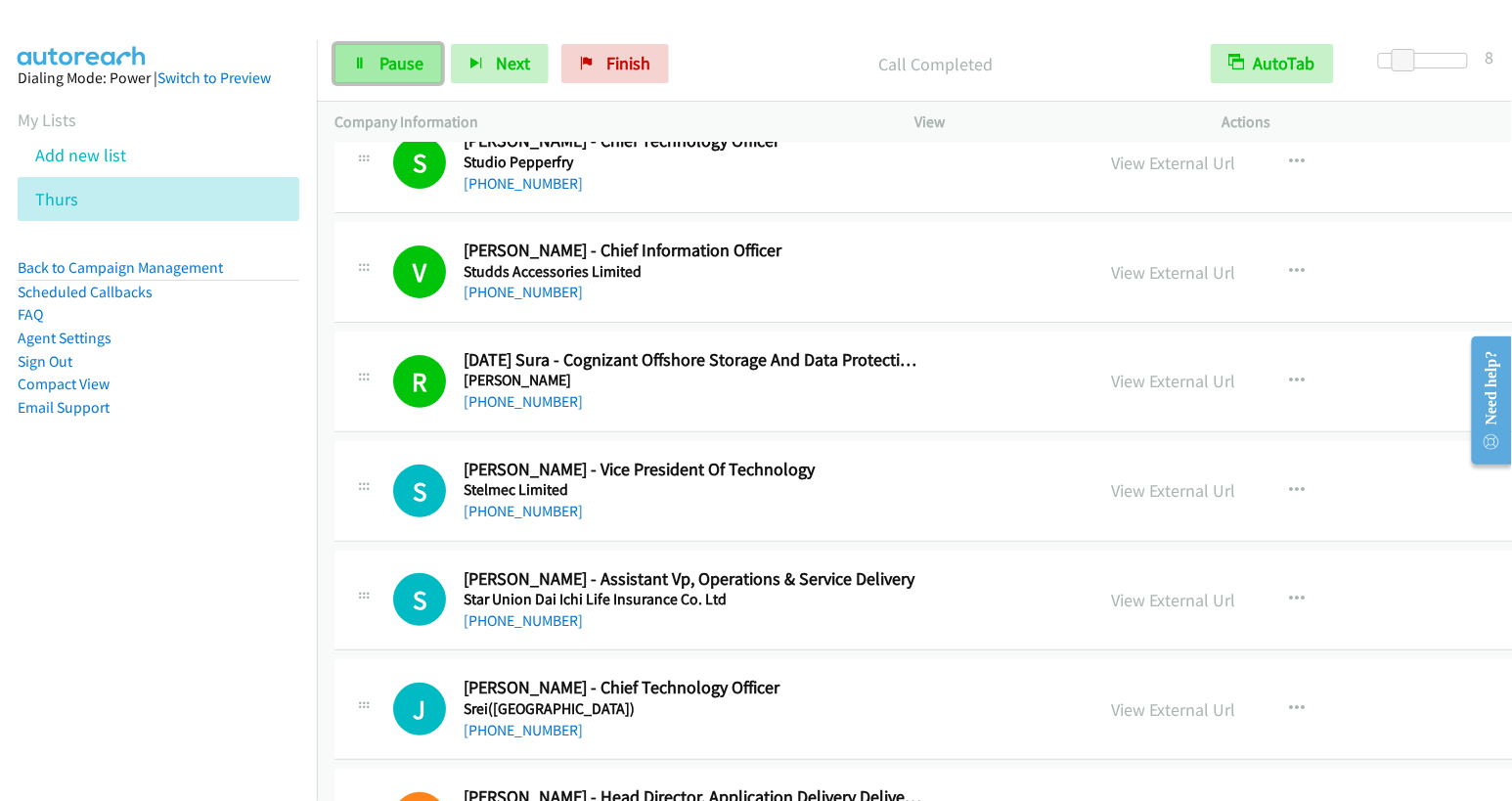
click at [396, 69] on span "Pause" at bounding box center [402, 63] width 44 height 23
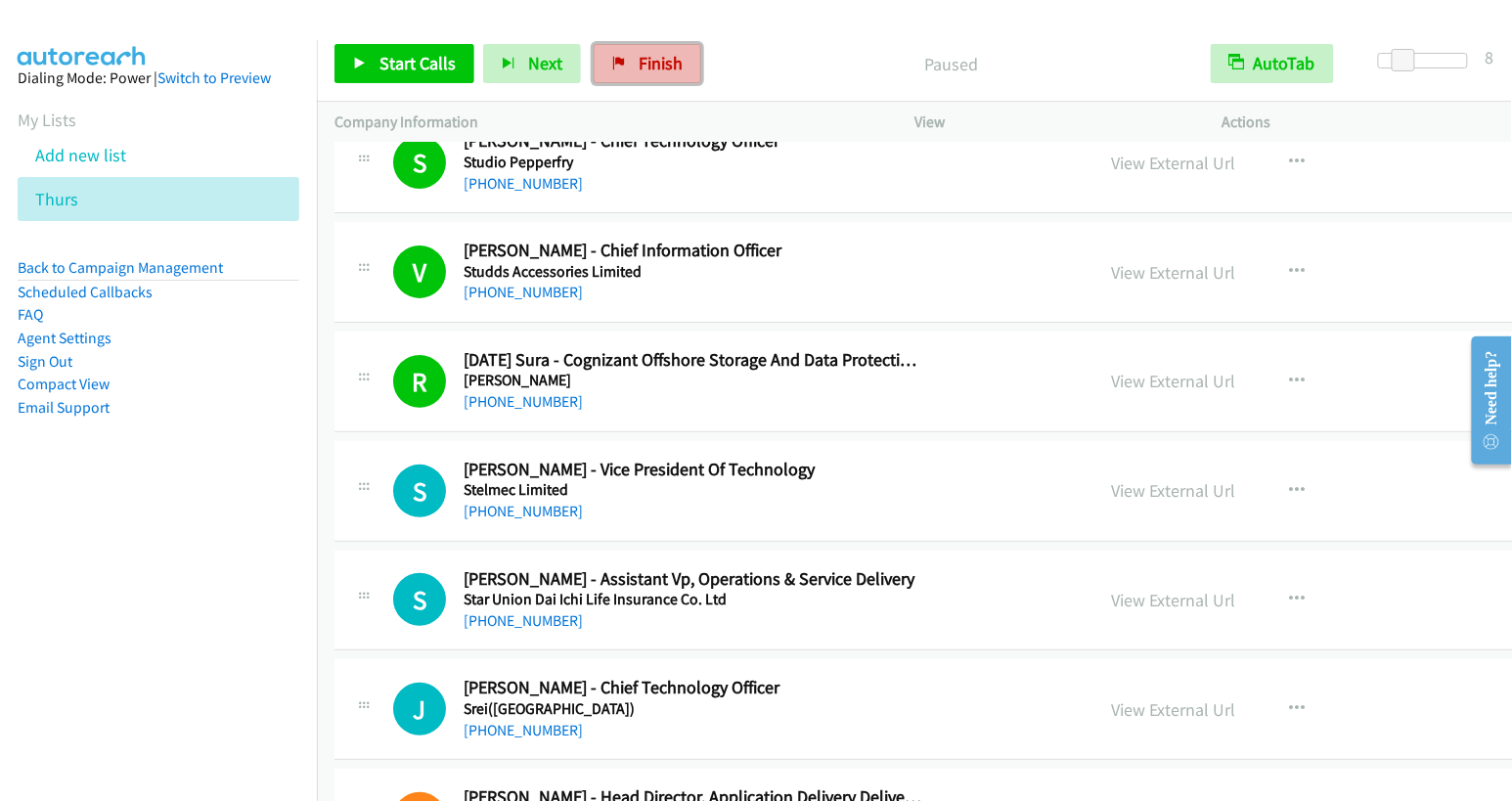
click at [662, 75] on link "Finish" at bounding box center [647, 63] width 108 height 39
